Goal: Use online tool/utility: Utilize a website feature to perform a specific function

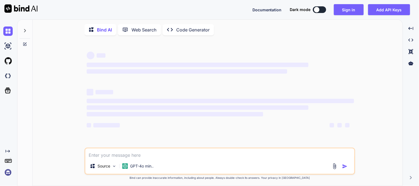
click at [181, 158] on textarea at bounding box center [219, 154] width 269 height 10
type textarea "w"
type textarea "x"
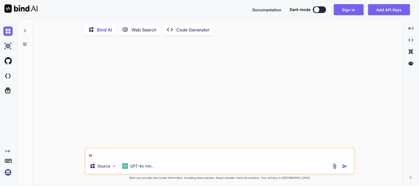
type textarea "w"
click at [346, 166] on img "button" at bounding box center [345, 167] width 6 height 6
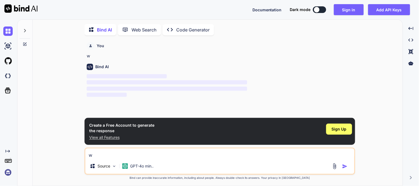
scroll to position [2, 0]
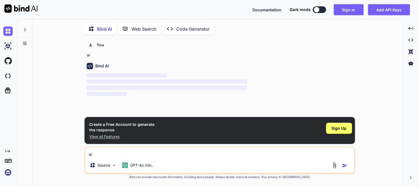
click at [192, 28] on p "Code Generator" at bounding box center [192, 29] width 33 height 7
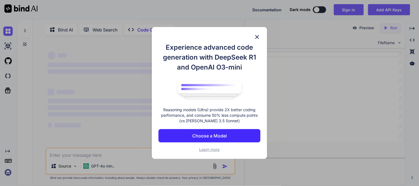
click at [258, 35] on img at bounding box center [257, 37] width 7 height 7
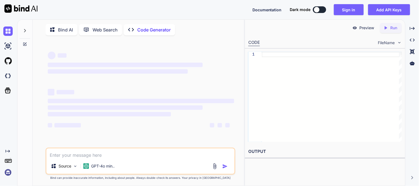
type textarea "x"
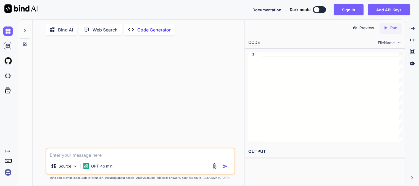
click at [86, 159] on textarea at bounding box center [140, 154] width 188 height 10
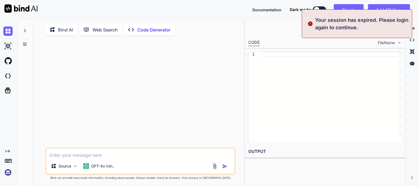
click at [169, 96] on div at bounding box center [141, 94] width 189 height 108
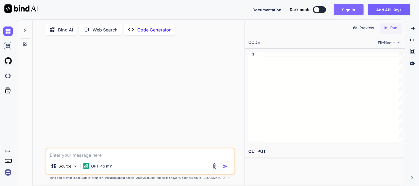
click at [351, 12] on button "Sign in" at bounding box center [349, 9] width 30 height 11
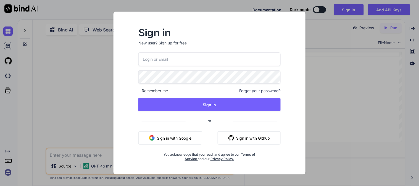
click at [143, 59] on input "email" at bounding box center [209, 59] width 142 height 14
type input "[EMAIL_ADDRESS][DOMAIN_NAME]"
click at [172, 69] on div "[EMAIL_ADDRESS][DOMAIN_NAME] Remember me Forgot your password? Sign In or Sign …" at bounding box center [209, 106] width 142 height 109
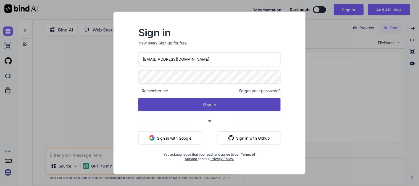
click at [194, 99] on button "Sign In" at bounding box center [209, 104] width 142 height 13
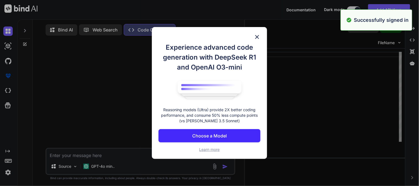
click at [256, 37] on img at bounding box center [257, 37] width 7 height 7
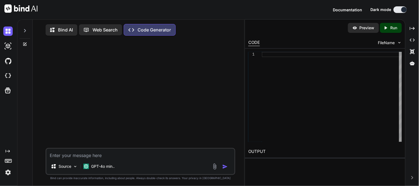
click at [103, 158] on textarea at bounding box center [140, 154] width 188 height 10
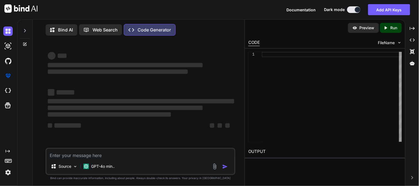
type textarea "x"
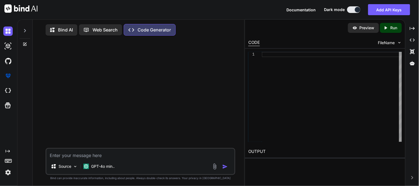
click at [114, 157] on textarea at bounding box center [140, 154] width 188 height 10
paste textarea "public function updateUnAssignment(Request $request) { try { $clinicId = $reque…"
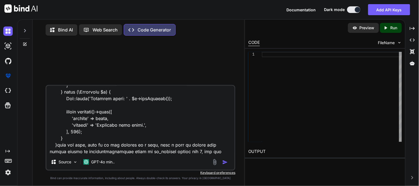
scroll to position [399, 0]
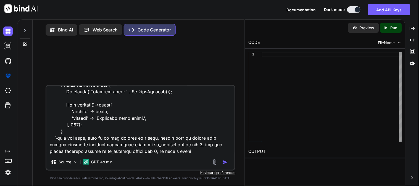
paste textarea "$userlocationcount"
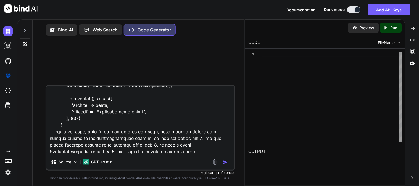
paste textarea "Full texts id clinic_user_id clinic_location_id is_primary created_at updated_a…"
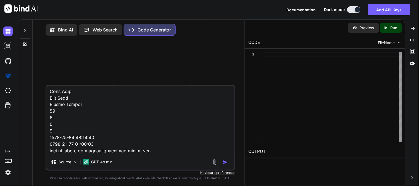
paste textarea "Full texts id user_id clinic_id role_id created_at updated_at Edit Edit Copy Co…"
click at [188, 134] on textarea at bounding box center [140, 120] width 188 height 69
type textarea "public function updateUnAssignment(Request $request) { try { $clinicId = $reque…"
click at [225, 164] on img "button" at bounding box center [225, 163] width 6 height 6
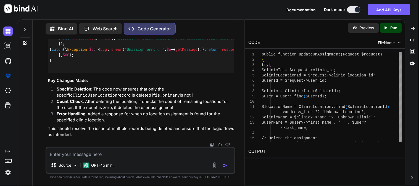
scroll to position [0, 0]
drag, startPoint x: 189, startPoint y: 129, endPoint x: 91, endPoint y: 129, distance: 98.1
drag, startPoint x: 72, startPoint y: 128, endPoint x: 79, endPoint y: 128, distance: 6.9
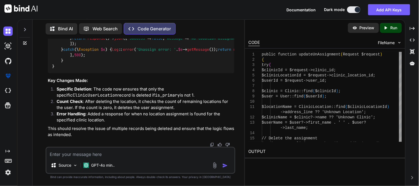
click at [84, 12] on span "$userLocationCount" at bounding box center [99, 9] width 40 height 5
drag, startPoint x: 77, startPoint y: 127, endPoint x: 38, endPoint y: 123, distance: 39.4
click at [38, 123] on div "You Code Generator To address the issue you're facing, we need to ensure that w…" at bounding box center [140, 112] width 207 height 147
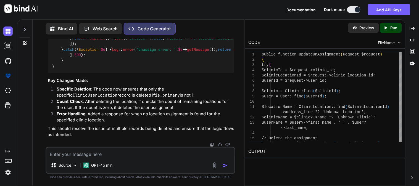
click at [87, 12] on span "$userLocationCount" at bounding box center [99, 9] width 40 height 5
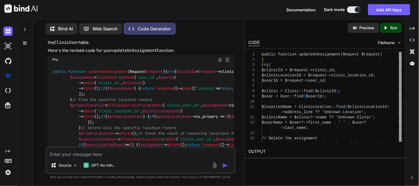
scroll to position [226, 0]
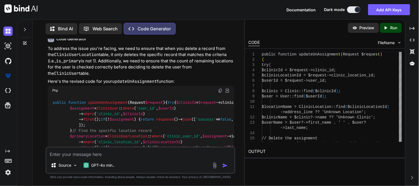
click at [220, 89] on img at bounding box center [220, 91] width 4 height 4
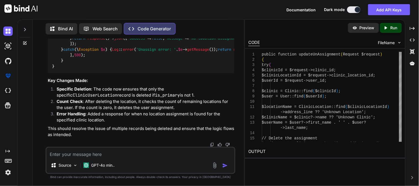
scroll to position [656, 0]
